Goal: Task Accomplishment & Management: Manage account settings

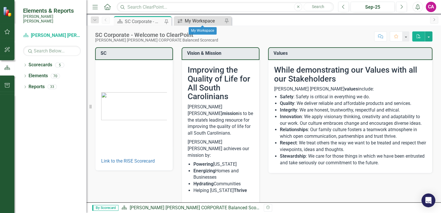
click at [189, 24] on div "My Workspace" at bounding box center [204, 20] width 38 height 7
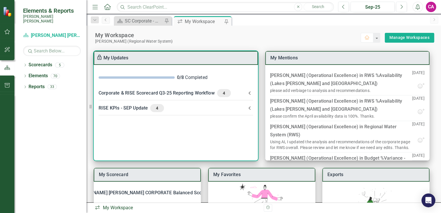
click at [248, 93] on icon at bounding box center [249, 92] width 2 height 3
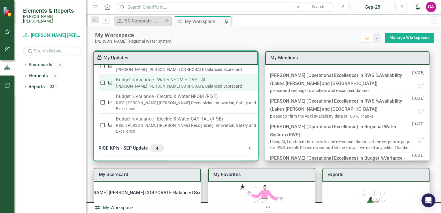
scroll to position [205, 0]
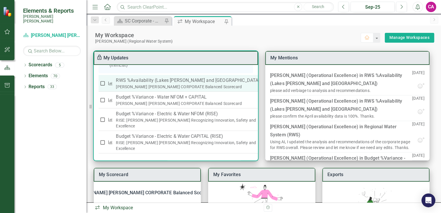
click at [169, 90] on div "[PERSON_NAME] [PERSON_NAME] CORPORATE Balanced Scorecard" at bounding box center [188, 87] width 145 height 6
click at [104, 86] on input "checkbox" at bounding box center [103, 83] width 6 height 6
checkbox input "true"
click at [138, 84] on p "RWS %Availability (Lakes [PERSON_NAME] and [GEOGRAPHIC_DATA])" at bounding box center [188, 80] width 145 height 7
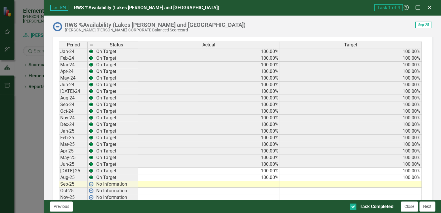
scroll to position [346, 0]
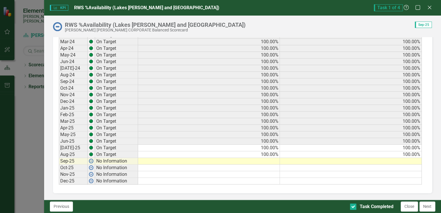
click at [264, 158] on td at bounding box center [209, 161] width 142 height 7
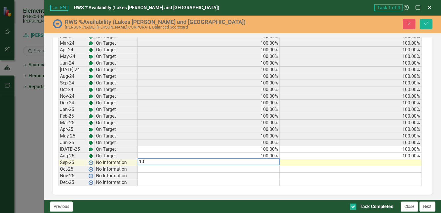
scroll to position [347, 0]
type textarea "100"
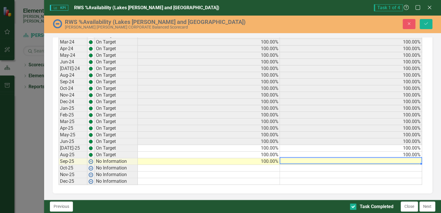
click at [390, 158] on td at bounding box center [351, 161] width 142 height 7
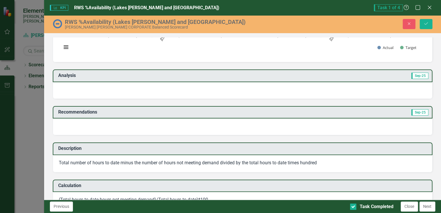
scroll to position [43, 0]
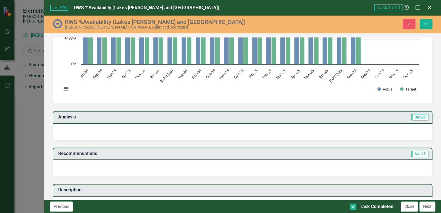
type textarea "100"
click at [98, 129] on div at bounding box center [242, 132] width 379 height 17
click at [88, 130] on div at bounding box center [242, 132] width 379 height 17
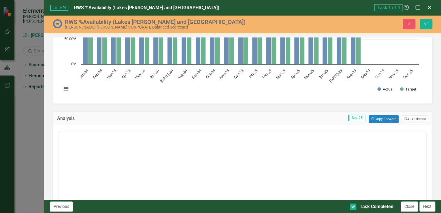
scroll to position [0, 0]
click at [380, 117] on button "Copy Forward Copy Forward" at bounding box center [383, 118] width 30 height 7
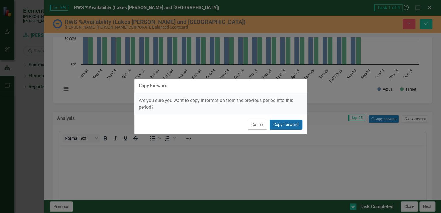
click at [289, 126] on button "Copy Forward" at bounding box center [285, 125] width 33 height 10
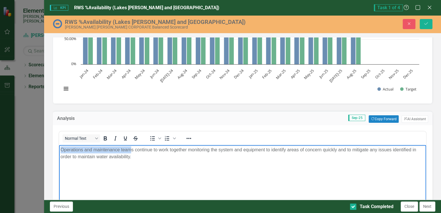
drag, startPoint x: 132, startPoint y: 150, endPoint x: 59, endPoint y: 147, distance: 72.6
click at [59, 147] on body "Operations and maintenance teams continue to work together monitoring the syste…" at bounding box center [242, 188] width 367 height 86
click at [179, 150] on p "Regional Water Systems teams continue to work together monitoring the system an…" at bounding box center [242, 153] width 364 height 14
click at [255, 150] on p "Regional Water Systems teams continue to work together to monitor the system an…" at bounding box center [242, 153] width 364 height 14
click at [323, 151] on p "Regional Water Systems teams continue to work together to monitor the system an…" at bounding box center [242, 153] width 364 height 14
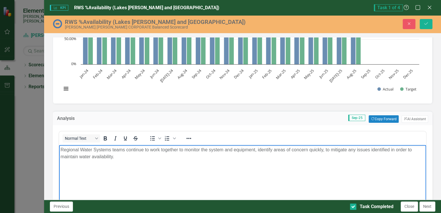
click at [388, 149] on p "Regional Water Systems teams continue to work together to monitor the system an…" at bounding box center [242, 153] width 364 height 14
drag, startPoint x: 325, startPoint y: 150, endPoint x: 330, endPoint y: 150, distance: 4.4
click at [330, 150] on p "Regional Water Systems teams continue to work together to monitor the system an…" at bounding box center [242, 153] width 364 height 14
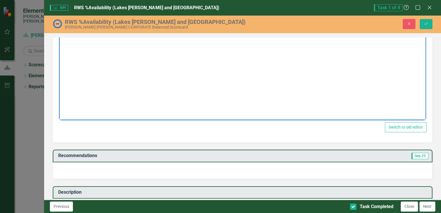
scroll to position [228, 0]
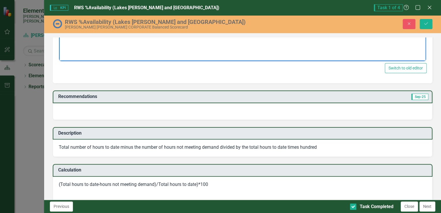
click at [297, 108] on div at bounding box center [242, 111] width 379 height 17
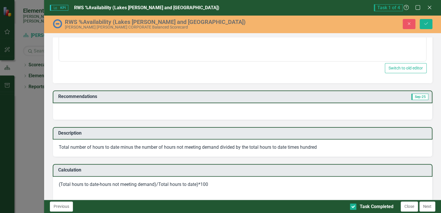
click at [297, 108] on div at bounding box center [242, 111] width 379 height 17
click at [83, 106] on div at bounding box center [242, 111] width 379 height 17
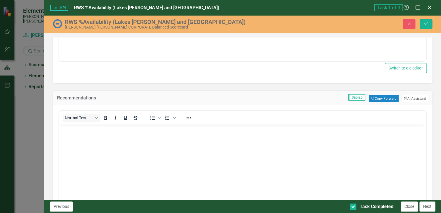
scroll to position [0, 0]
click at [375, 97] on button "Copy Forward Copy Forward" at bounding box center [383, 98] width 30 height 7
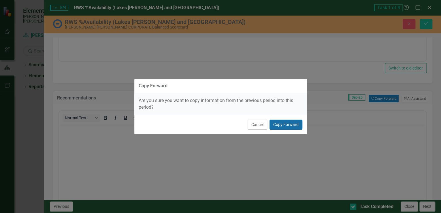
click at [287, 123] on button "Copy Forward" at bounding box center [285, 125] width 33 height 10
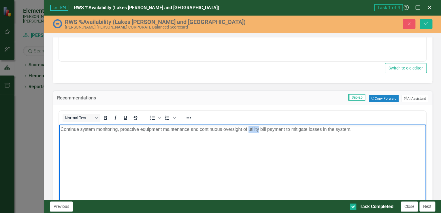
drag, startPoint x: 259, startPoint y: 129, endPoint x: 248, endPoint y: 130, distance: 10.4
click at [248, 130] on p "Continue system monitoring, proactive equipment maintenance and continuous over…" at bounding box center [242, 129] width 364 height 7
click at [274, 128] on p "Continue system monitoring, proactive equipment maintenance and continuous over…" at bounding box center [242, 129] width 364 height 7
click at [189, 129] on p "Continue system monitoring, proactive equipment maintenance and continuous over…" at bounding box center [242, 129] width 364 height 7
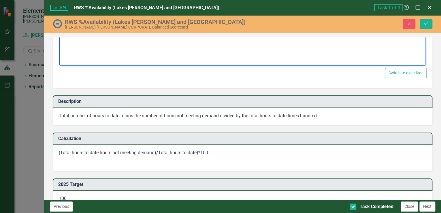
scroll to position [389, 0]
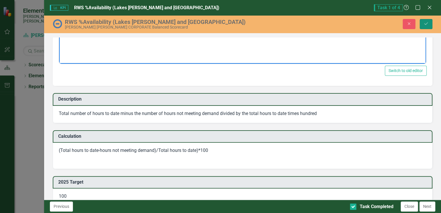
click at [426, 24] on icon "Save" at bounding box center [425, 24] width 5 height 4
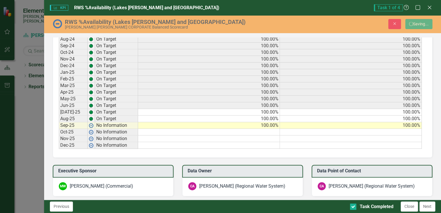
scroll to position [267, 0]
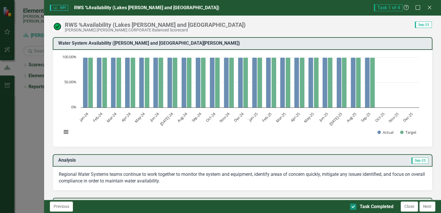
drag, startPoint x: 354, startPoint y: 206, endPoint x: 356, endPoint y: 210, distance: 4.1
click at [354, 206] on div at bounding box center [353, 206] width 6 height 6
click at [353, 206] on input "Task Completed" at bounding box center [352, 205] width 4 height 4
checkbox input "false"
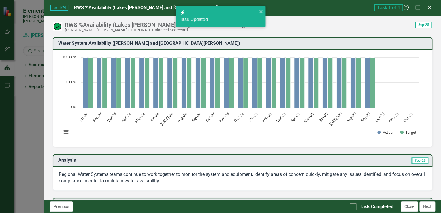
checkbox input "false"
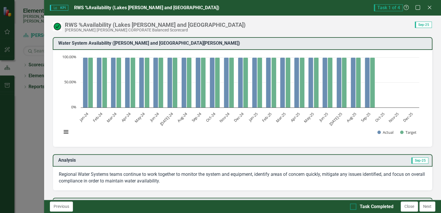
click at [353, 206] on div at bounding box center [353, 206] width 6 height 6
click at [353, 206] on input "Task Completed" at bounding box center [352, 205] width 4 height 4
checkbox input "true"
click at [409, 206] on button "Close" at bounding box center [408, 206] width 17 height 10
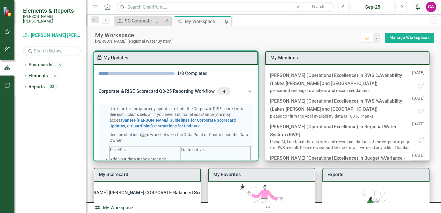
scroll to position [0, 0]
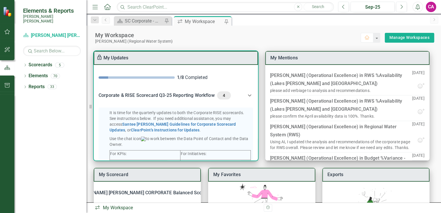
click at [248, 96] on icon at bounding box center [249, 95] width 3 height 2
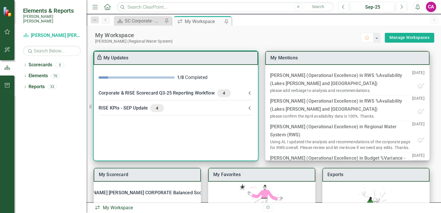
click at [247, 107] on icon at bounding box center [249, 108] width 7 height 7
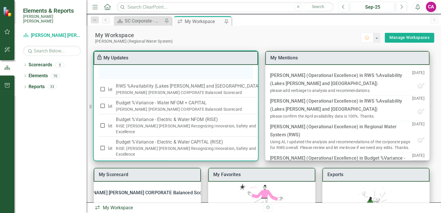
scroll to position [184, 0]
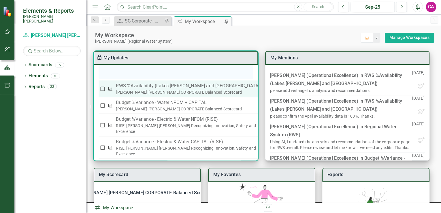
click at [179, 95] on div "[PERSON_NAME] [PERSON_NAME] CORPORATE Balanced Scorecard" at bounding box center [188, 92] width 145 height 6
click at [136, 89] on p "RWS %Availability (Lakes [PERSON_NAME] and [GEOGRAPHIC_DATA])" at bounding box center [188, 85] width 145 height 7
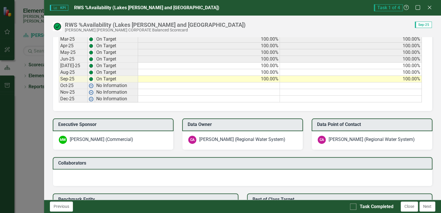
scroll to position [438, 0]
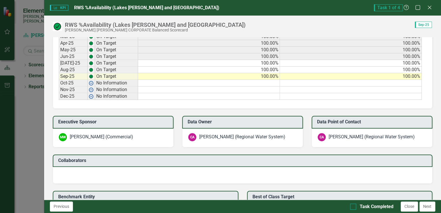
click at [351, 207] on div at bounding box center [353, 206] width 6 height 6
click at [351, 207] on input "Task Completed" at bounding box center [352, 205] width 4 height 4
checkbox input "true"
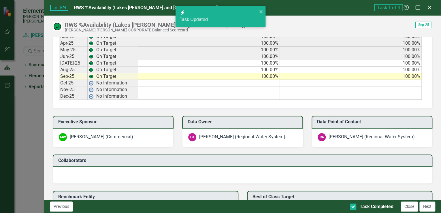
checkbox input "true"
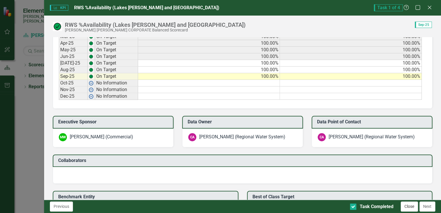
click at [402, 206] on button "Close" at bounding box center [408, 206] width 17 height 10
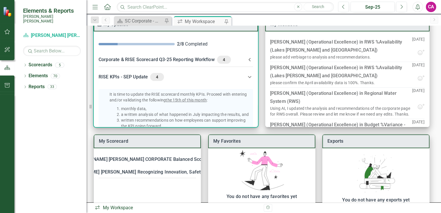
scroll to position [0, 0]
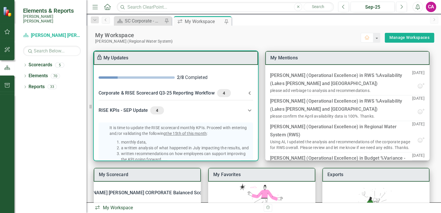
click at [247, 93] on icon at bounding box center [249, 93] width 7 height 7
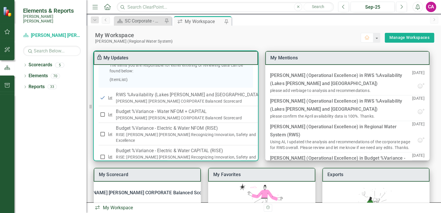
scroll to position [184, 0]
